Goal: Information Seeking & Learning: Stay updated

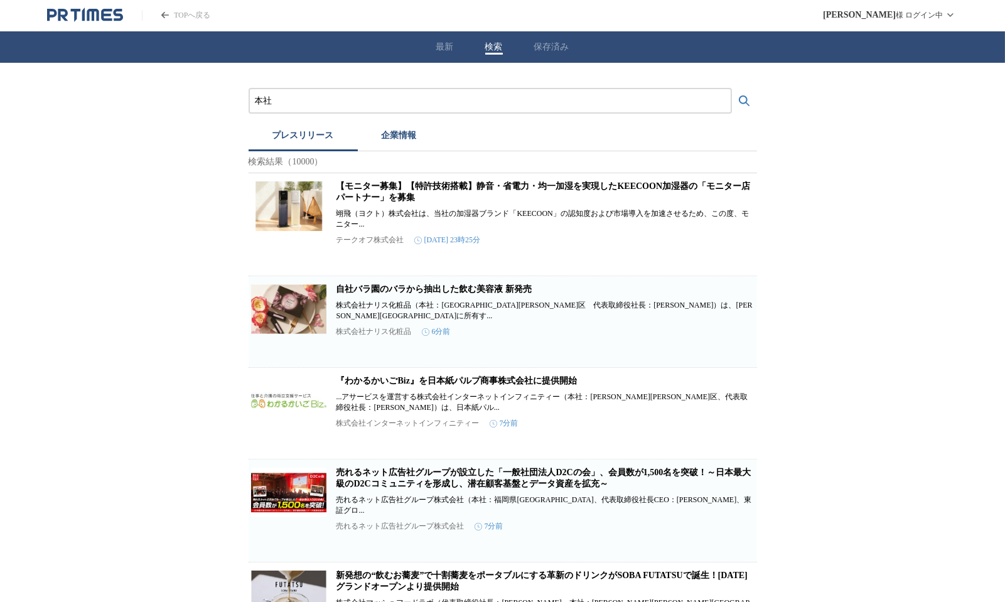
click at [328, 95] on input "本社" at bounding box center [490, 101] width 471 height 14
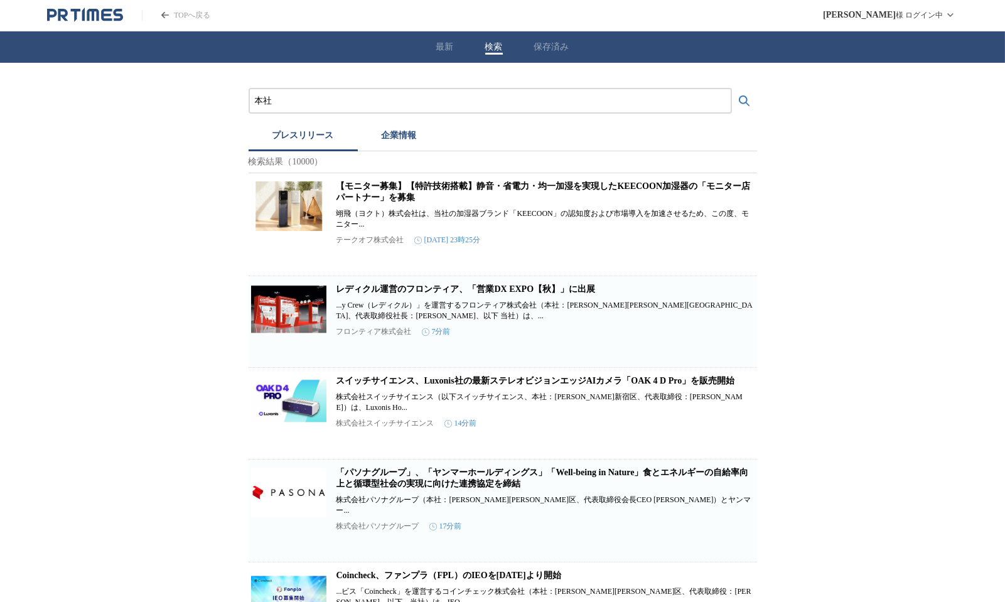
type input "本社拡大"
click at [732, 88] on button "検索する" at bounding box center [744, 100] width 25 height 25
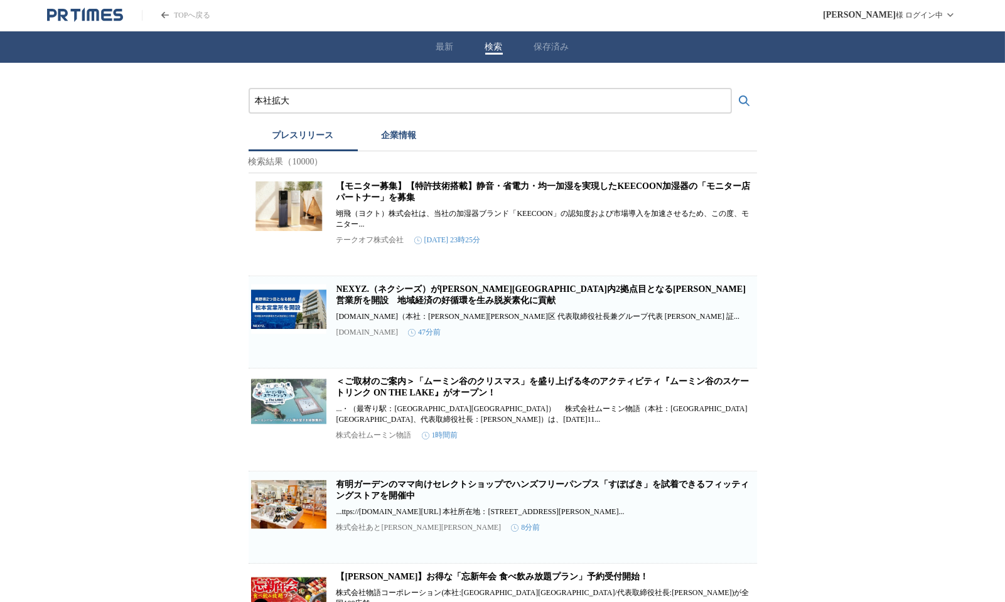
click at [398, 296] on link "NEXYZ.（ネクシーズ）が[PERSON_NAME][GEOGRAPHIC_DATA]内2拠点目となる[PERSON_NAME]営業所を開設　地域経済の好循…" at bounding box center [540, 294] width 409 height 21
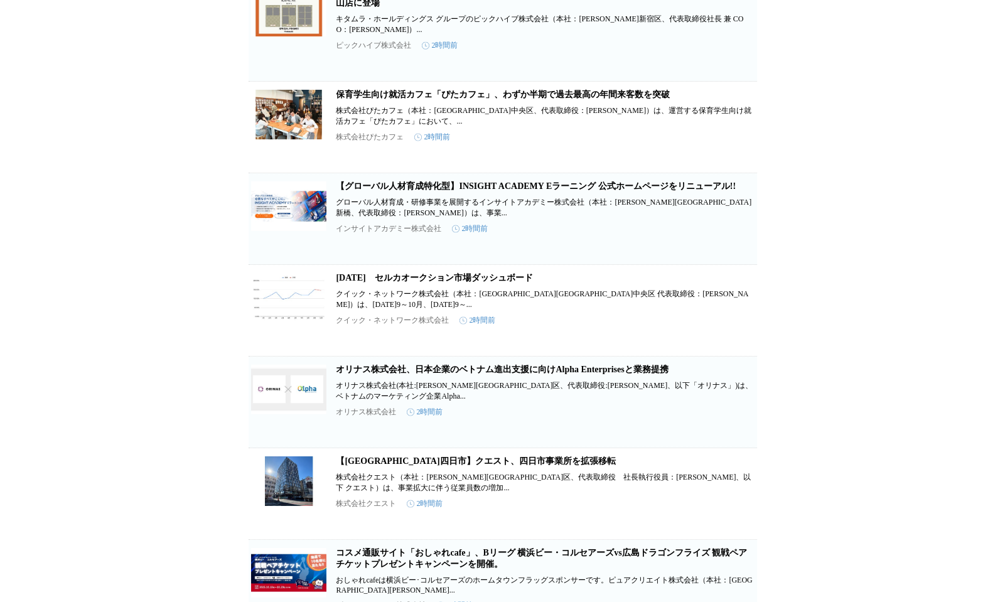
scroll to position [3722, 0]
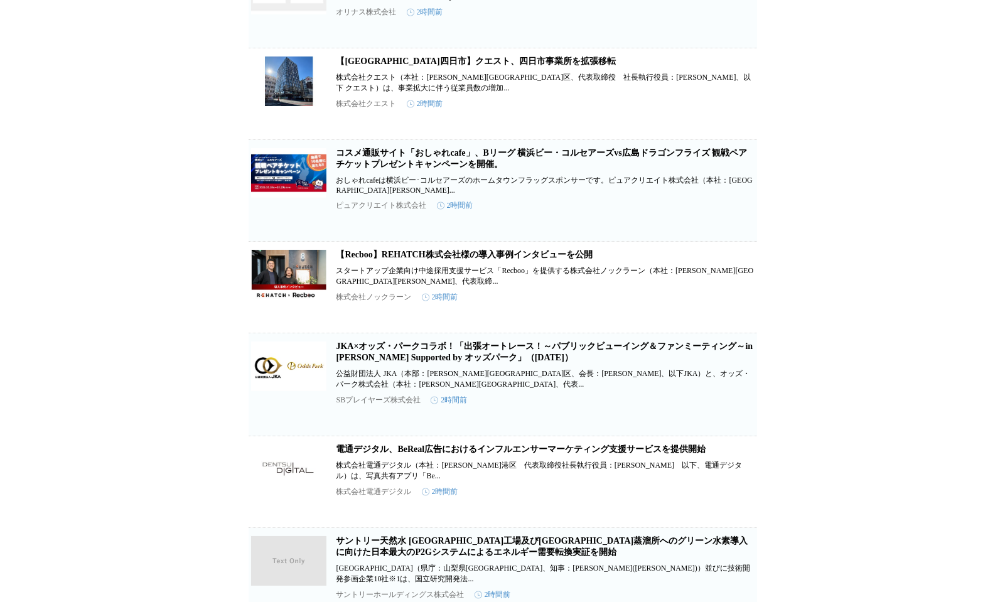
click at [510, 66] on link "【[GEOGRAPHIC_DATA]四日市】クエスト、四日市事業所を拡張移転" at bounding box center [475, 60] width 279 height 9
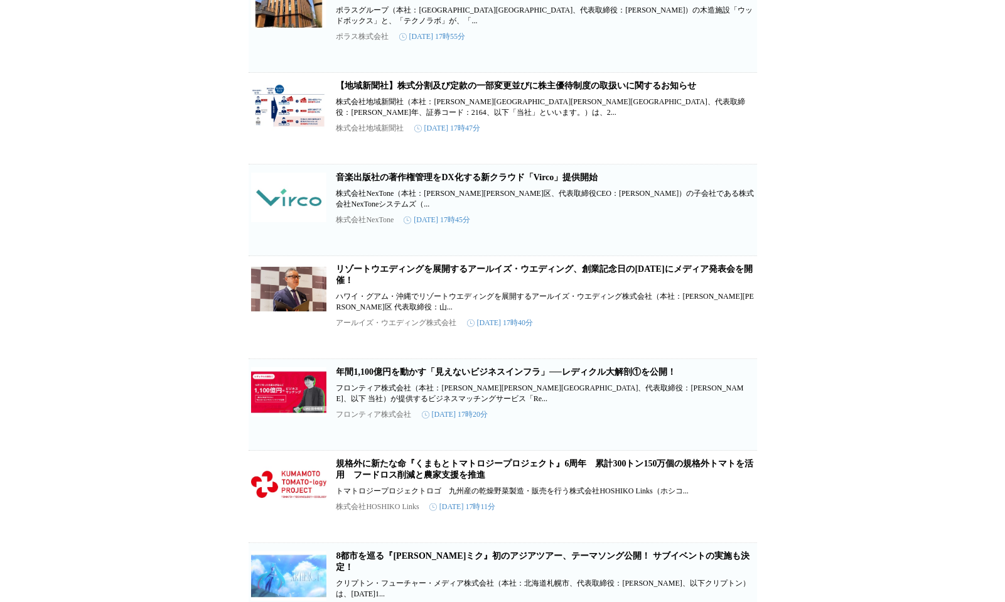
scroll to position [20417, 0]
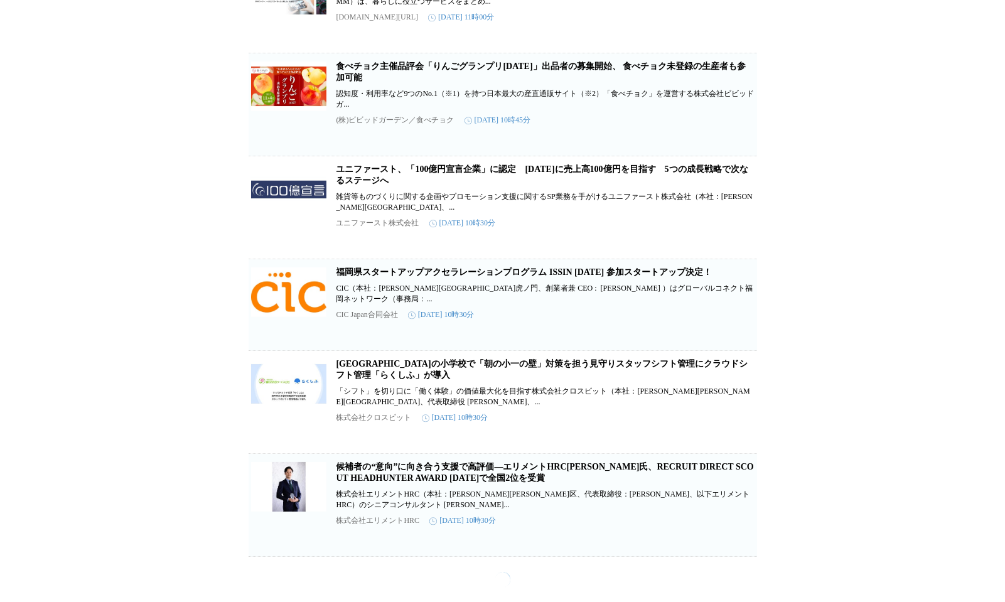
scroll to position [33394, 0]
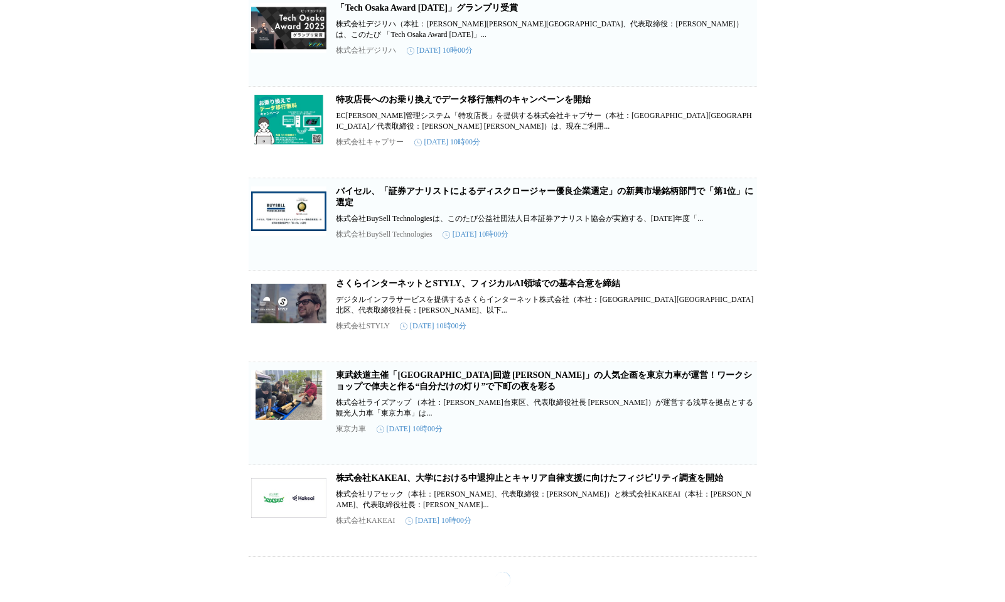
scroll to position [36167, 0]
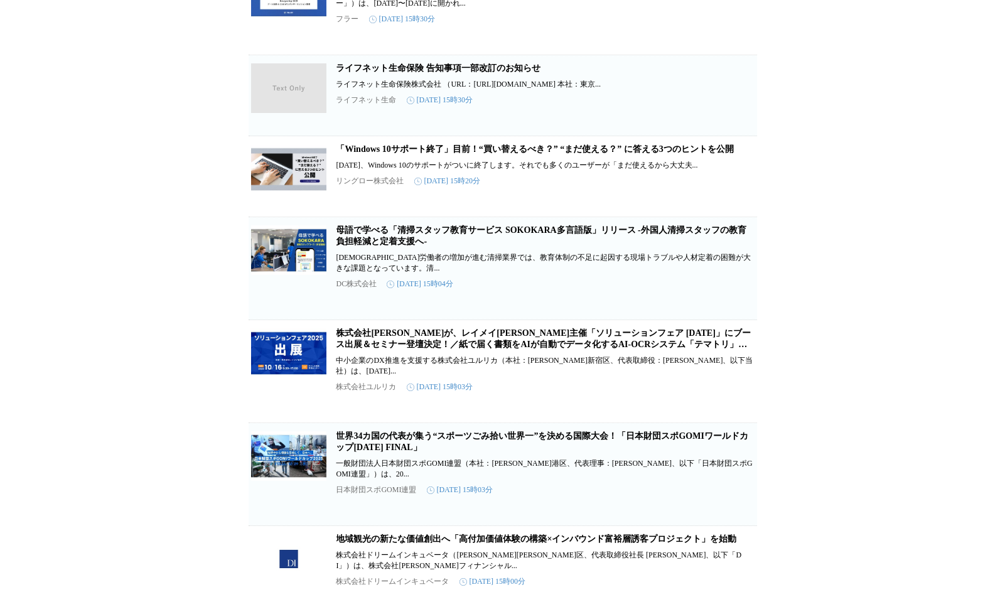
scroll to position [45037, 0]
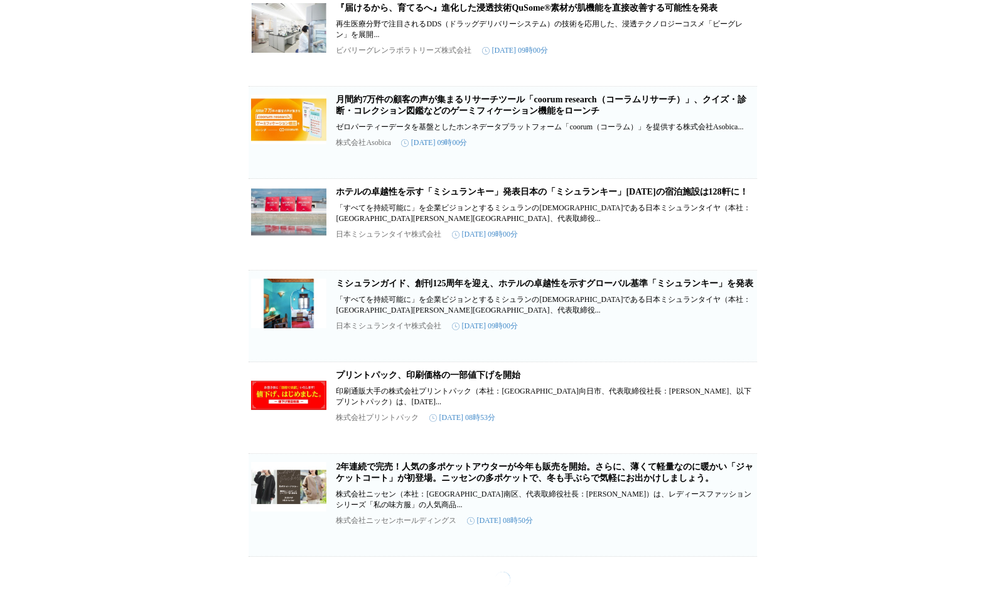
scroll to position [64906, 0]
